Goal: Task Accomplishment & Management: Complete application form

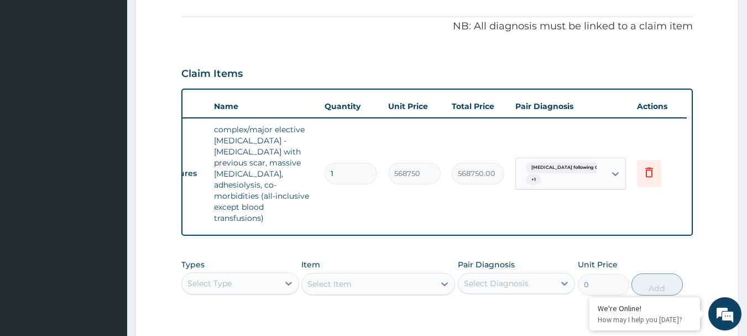
scroll to position [29, 0]
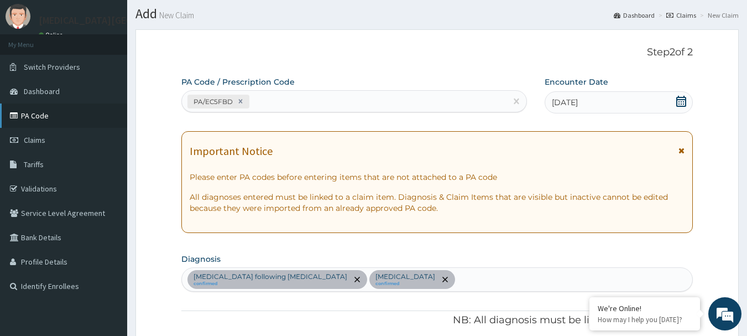
click at [30, 112] on link "PA Code" at bounding box center [63, 115] width 127 height 24
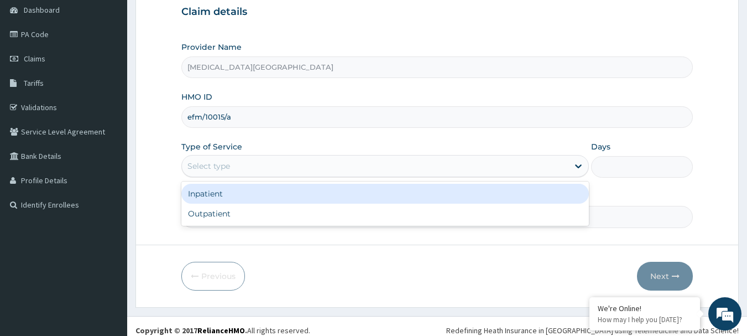
click at [255, 167] on div "Select type" at bounding box center [375, 166] width 387 height 18
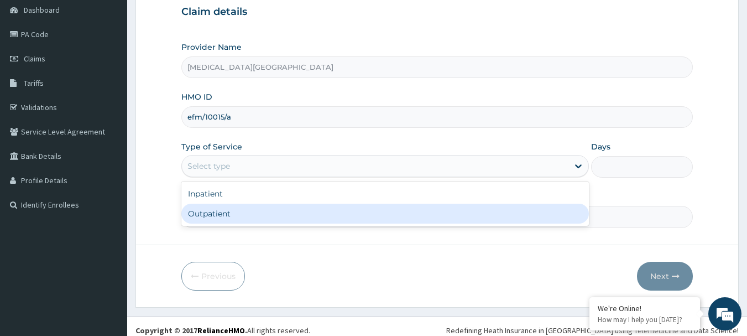
click at [226, 215] on div "Outpatient" at bounding box center [385, 213] width 408 height 20
type input "1"
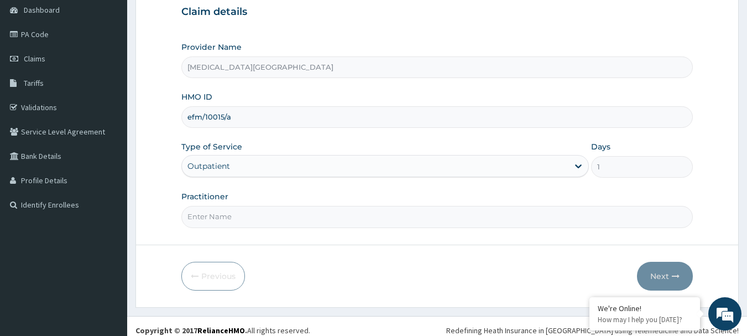
click at [214, 224] on input "Practitioner" at bounding box center [437, 217] width 512 height 22
type input "[PERSON_NAME]"
click at [661, 267] on button "Next" at bounding box center [665, 276] width 56 height 29
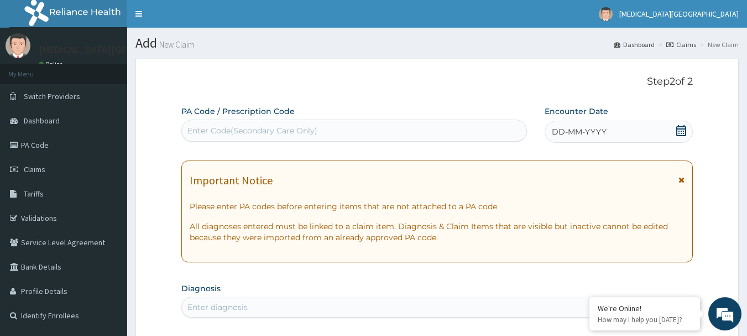
scroll to position [294, 0]
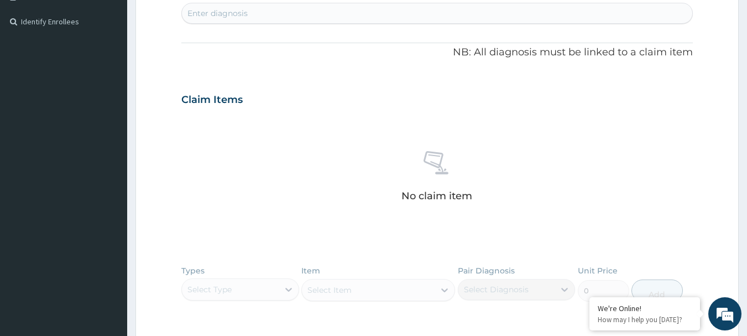
click at [352, 16] on div "Enter diagnosis" at bounding box center [437, 13] width 511 height 18
click at [252, 285] on div "Types Select Type Item Select Item Pair Diagnosis Select Diagnosis Unit Price 0…" at bounding box center [437, 291] width 512 height 64
click at [270, 21] on div "Enter diagnosis" at bounding box center [437, 13] width 511 height 18
type input "H"
click at [296, 17] on div "[MEDICAL_DATA] [MEDICAL_DATA]" at bounding box center [426, 13] width 488 height 18
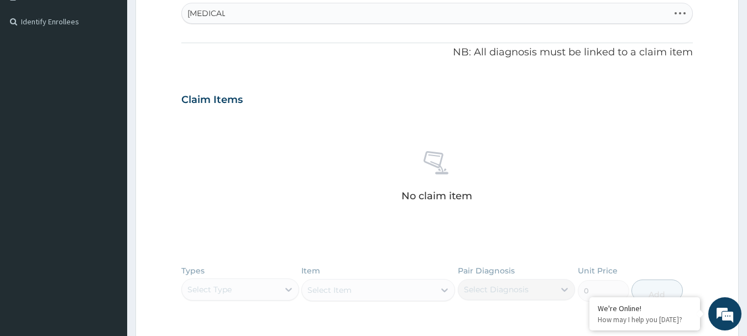
click at [296, 17] on div "[MEDICAL_DATA] [MEDICAL_DATA]" at bounding box center [426, 13] width 488 height 18
type input "M"
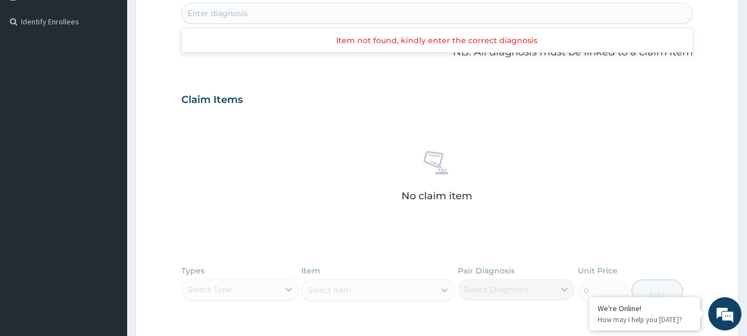
click at [296, 17] on div "Enter diagnosis" at bounding box center [437, 13] width 511 height 18
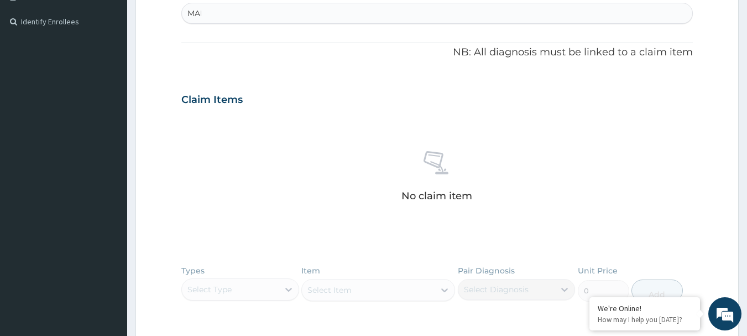
type input "MALA"
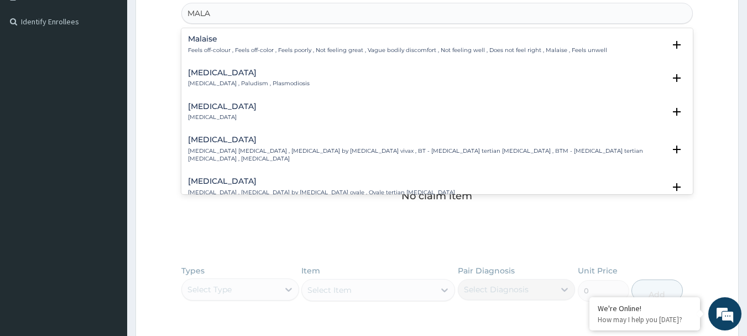
click at [228, 78] on div "[MEDICAL_DATA] [MEDICAL_DATA] , Paludism , Plasmodiosis" at bounding box center [249, 78] width 122 height 19
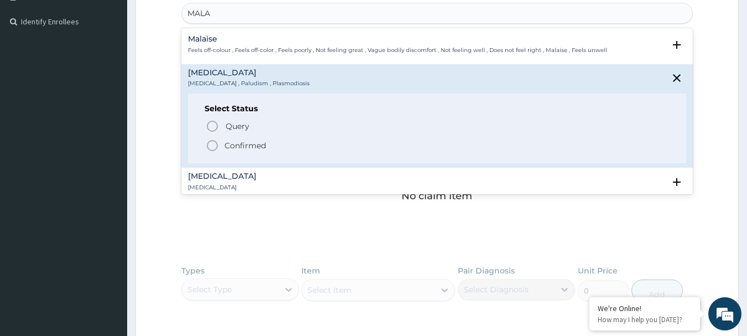
click at [219, 145] on span "Confirmed" at bounding box center [438, 145] width 465 height 13
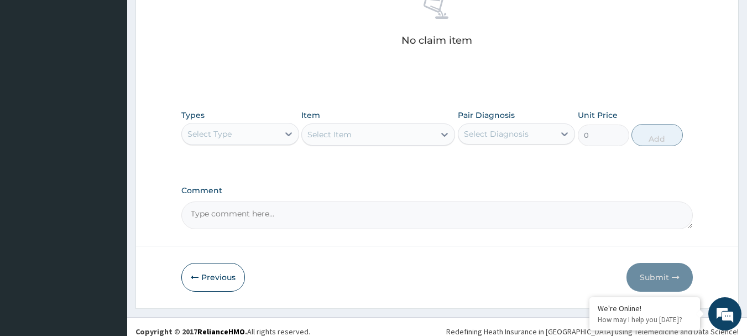
scroll to position [462, 0]
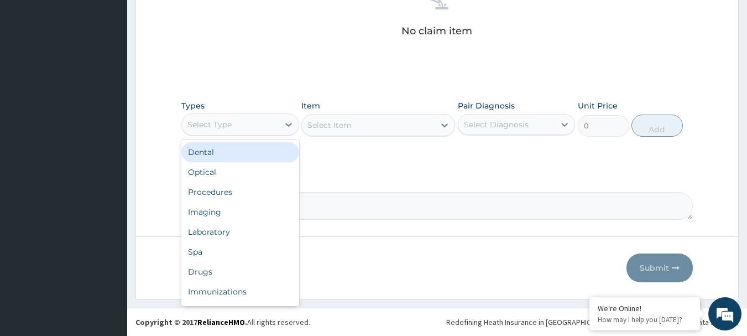
click at [269, 127] on div "Select Type" at bounding box center [230, 125] width 97 height 18
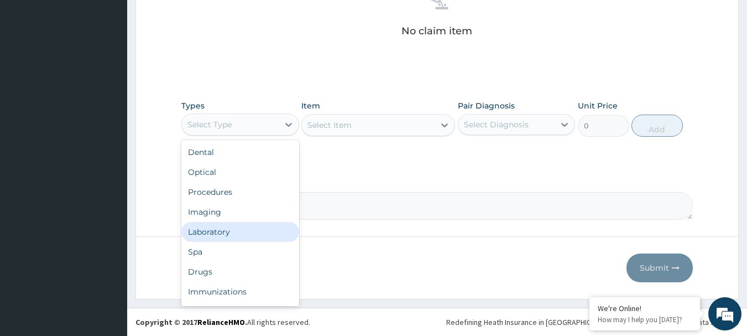
scroll to position [38, 0]
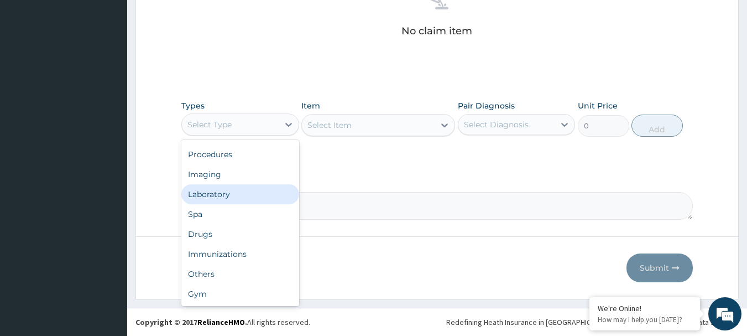
click at [269, 189] on div "Laboratory" at bounding box center [240, 194] width 118 height 20
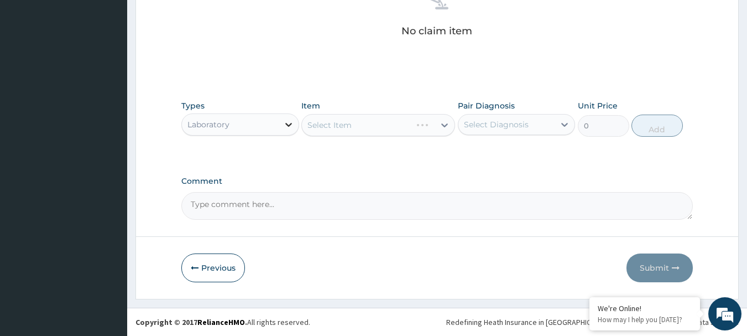
click at [283, 125] on icon at bounding box center [288, 124] width 11 height 11
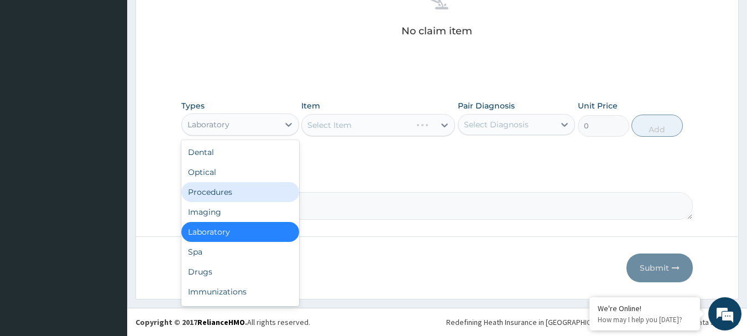
click at [228, 190] on div "Procedures" at bounding box center [240, 192] width 118 height 20
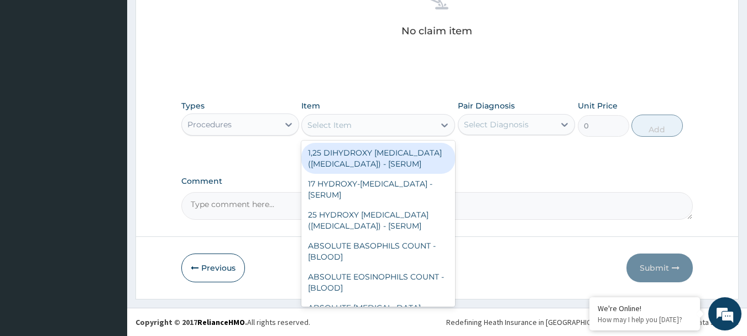
click at [359, 119] on div "Select Item" at bounding box center [368, 125] width 133 height 18
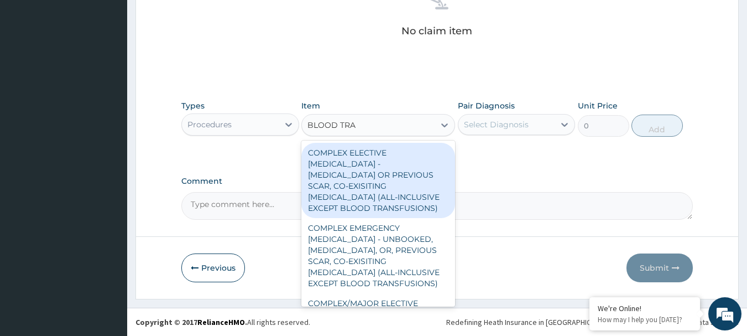
type input "BLOOD [PERSON_NAME]"
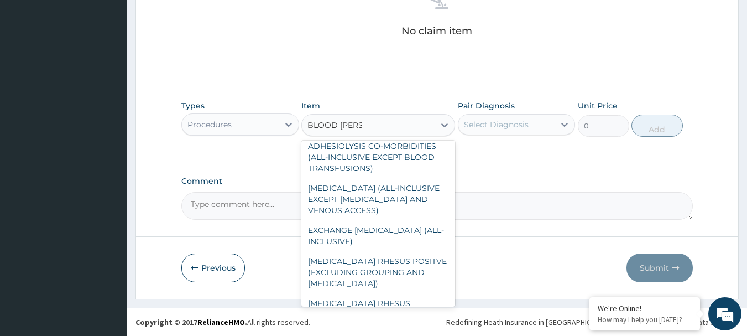
scroll to position [310, 0]
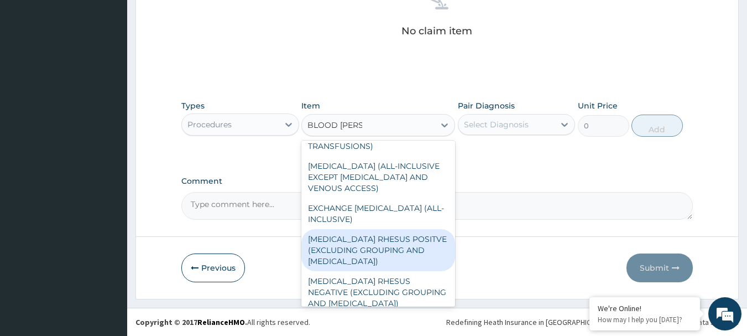
click at [410, 271] on div "[MEDICAL_DATA] RHESUS POSITVE (EXCLUDING GROUPING AND [MEDICAL_DATA])" at bounding box center [378, 250] width 154 height 42
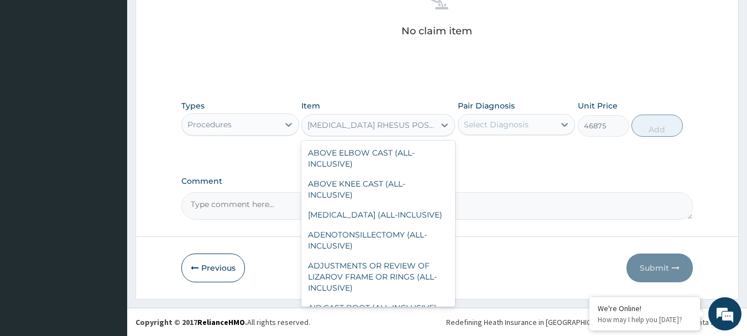
click at [408, 127] on div "[MEDICAL_DATA] RHESUS POSITVE (EXCLUDING GROUPING AND [MEDICAL_DATA])" at bounding box center [371, 124] width 128 height 11
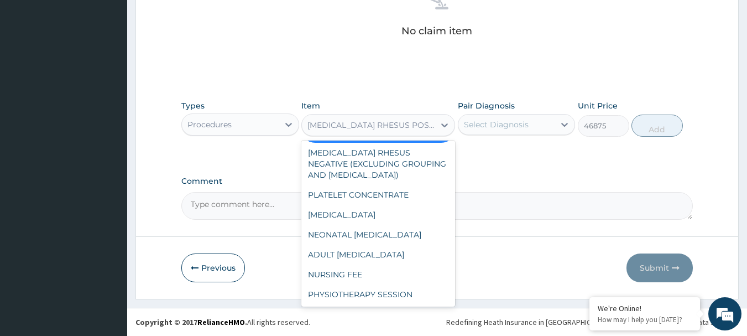
scroll to position [15313, 0]
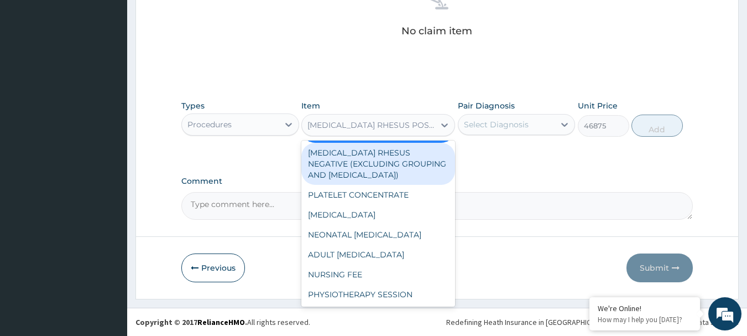
click at [384, 185] on div "[MEDICAL_DATA] RHESUS NEGATIVE (EXCLUDING GROUPING AND [MEDICAL_DATA])" at bounding box center [378, 164] width 154 height 42
type input "59375"
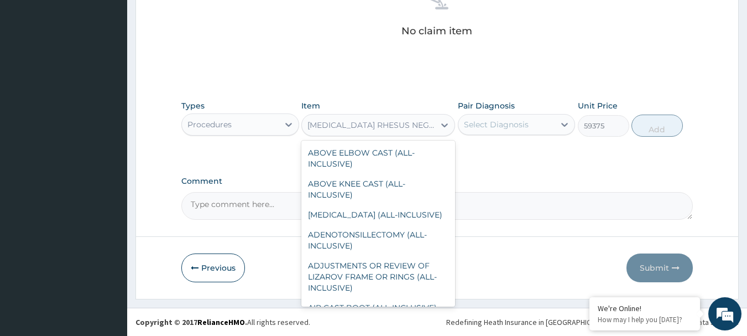
click at [374, 119] on div "[MEDICAL_DATA] RHESUS NEGATIVE (EXCLUDING GROUPING AND [MEDICAL_DATA])" at bounding box center [371, 124] width 128 height 11
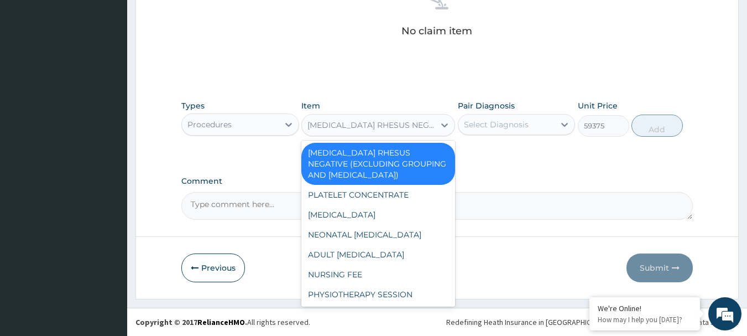
scroll to position [15227, 0]
